Goal: Task Accomplishment & Management: Manage account settings

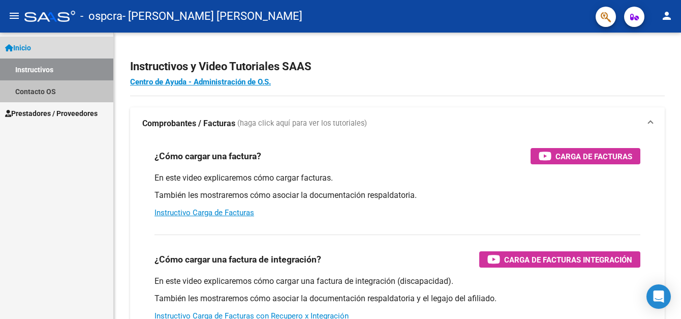
click at [97, 89] on link "Contacto OS" at bounding box center [56, 91] width 113 height 22
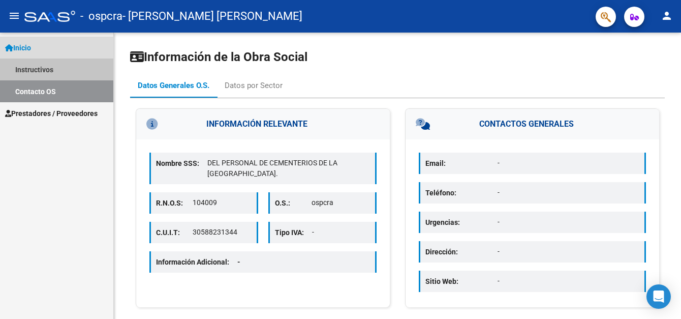
click at [96, 66] on link "Instructivos" at bounding box center [56, 69] width 113 height 22
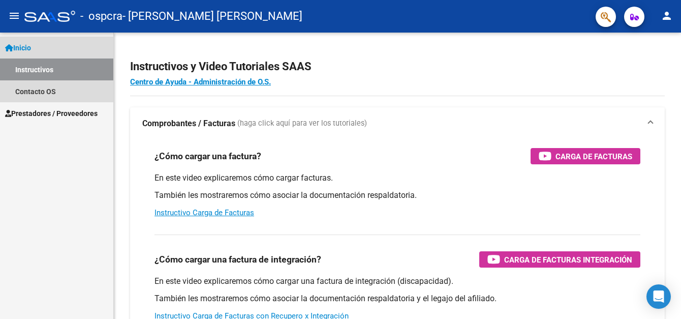
click at [104, 44] on link "Inicio" at bounding box center [56, 48] width 113 height 22
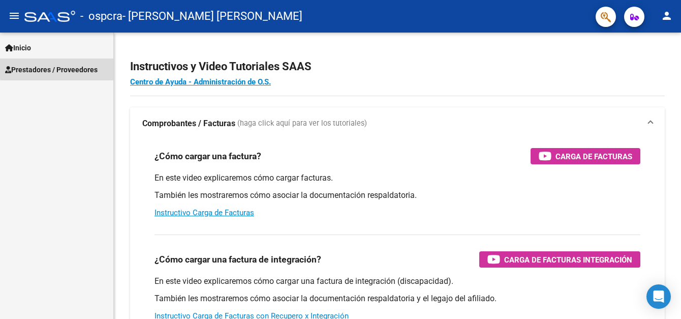
click at [98, 65] on span "Prestadores / Proveedores" at bounding box center [51, 69] width 92 height 11
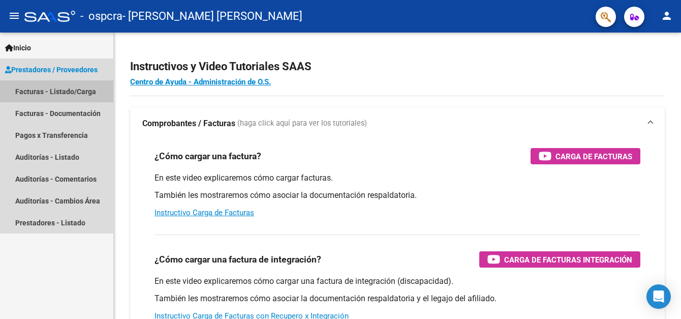
click at [83, 97] on link "Facturas - Listado/Carga" at bounding box center [56, 91] width 113 height 22
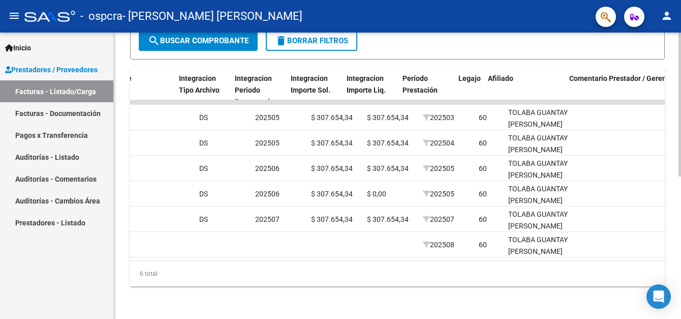
scroll to position [0, 1052]
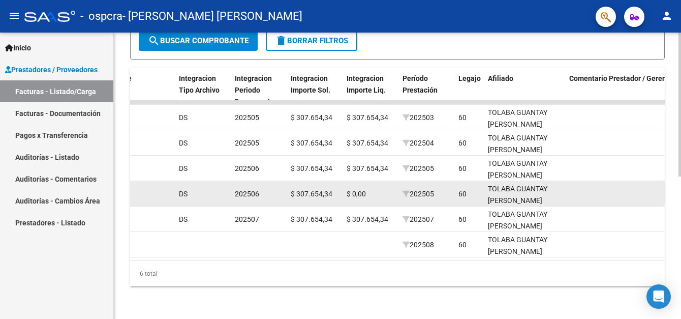
click at [445, 198] on datatable-body-cell "202505" at bounding box center [426, 193] width 56 height 25
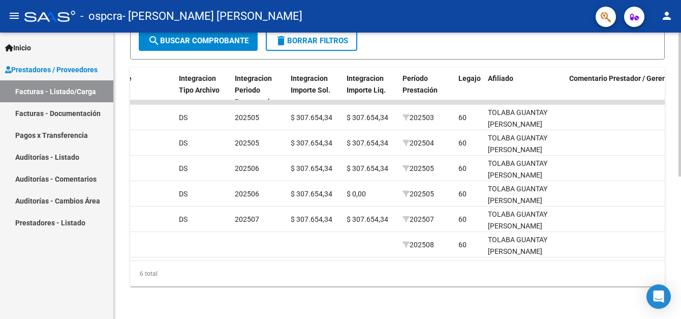
click at [652, 251] on datatable-body "4123 Integración [PERSON_NAME] [PERSON_NAME] 27343284921 Factura C: 1 - 7 $ 307…" at bounding box center [397, 180] width 534 height 160
